Goal: Navigation & Orientation: Understand site structure

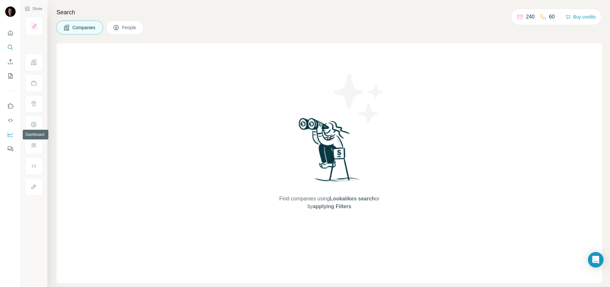
click at [9, 135] on icon "Dashboard" at bounding box center [10, 134] width 6 height 6
click at [125, 24] on button "People" at bounding box center [125, 28] width 38 height 14
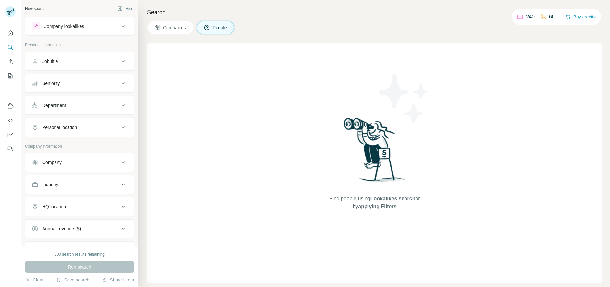
click at [173, 28] on span "Companies" at bounding box center [175, 27] width 24 height 6
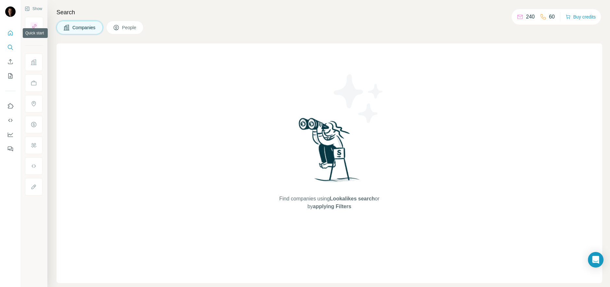
click at [10, 33] on icon "Quick start" at bounding box center [10, 33] width 6 height 6
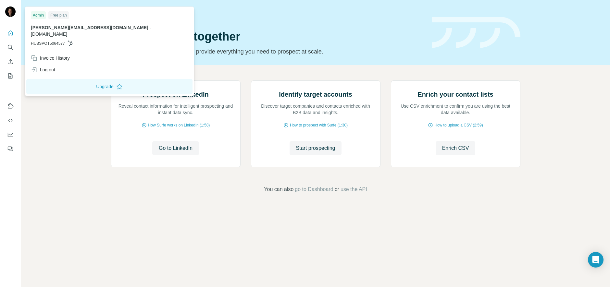
click at [11, 13] on img at bounding box center [10, 11] width 10 height 10
click at [553, 173] on div "Prospect on LinkedIn Reveal contact information for intelligent prospecting and…" at bounding box center [315, 137] width 589 height 144
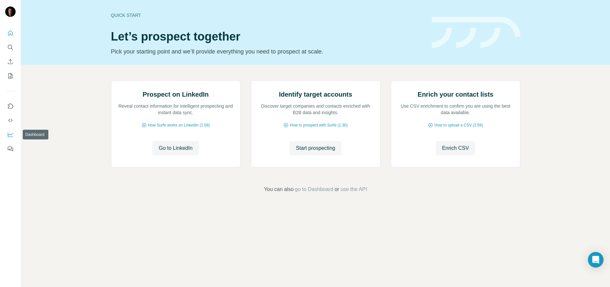
click at [10, 136] on icon "Dashboard" at bounding box center [10, 134] width 6 height 6
click at [8, 33] on icon "Quick start" at bounding box center [10, 33] width 5 height 5
click at [8, 141] on nav at bounding box center [10, 127] width 10 height 55
click at [10, 136] on icon "Dashboard" at bounding box center [10, 134] width 6 height 6
